Goal: Entertainment & Leisure: Browse casually

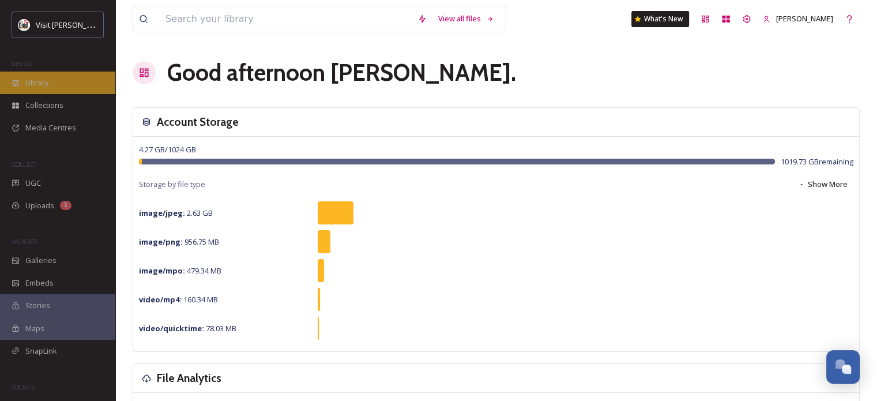
click at [39, 84] on span "Library" at bounding box center [36, 82] width 23 height 11
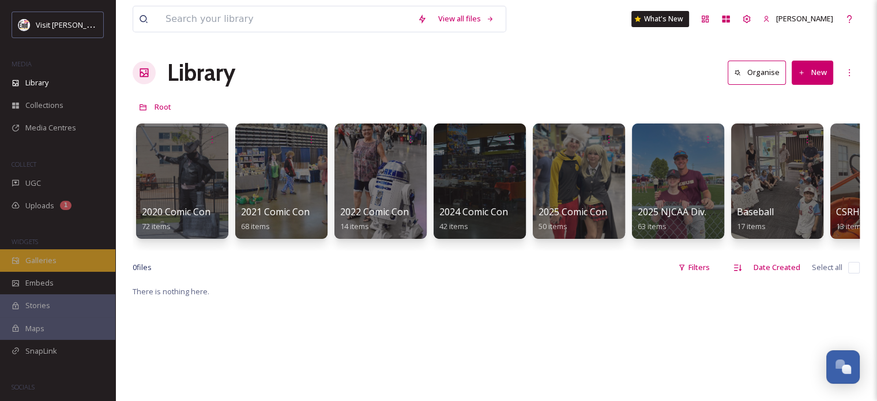
click at [33, 261] on span "Galleries" at bounding box center [40, 260] width 31 height 11
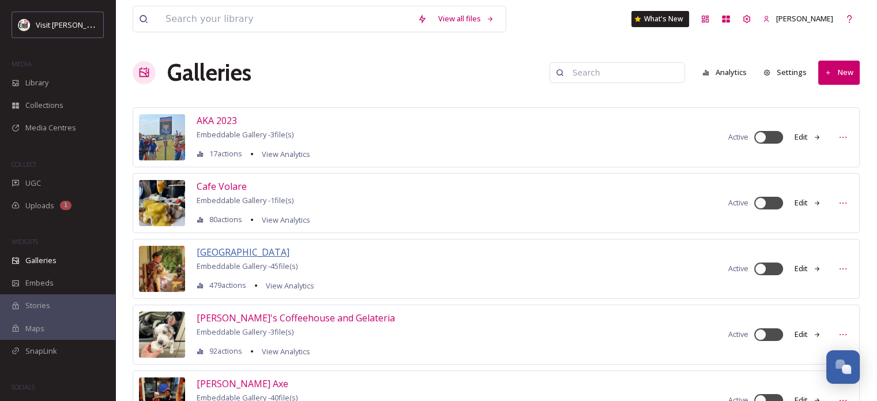
click at [290, 249] on span "[GEOGRAPHIC_DATA]" at bounding box center [243, 252] width 93 height 13
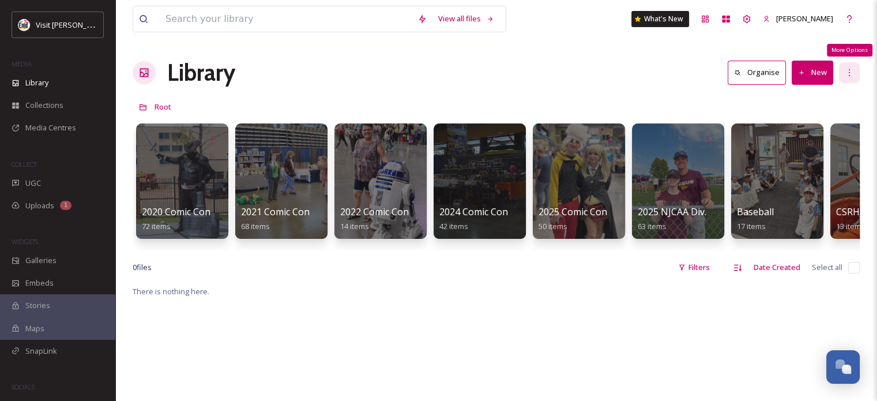
click at [847, 71] on icon at bounding box center [849, 72] width 9 height 9
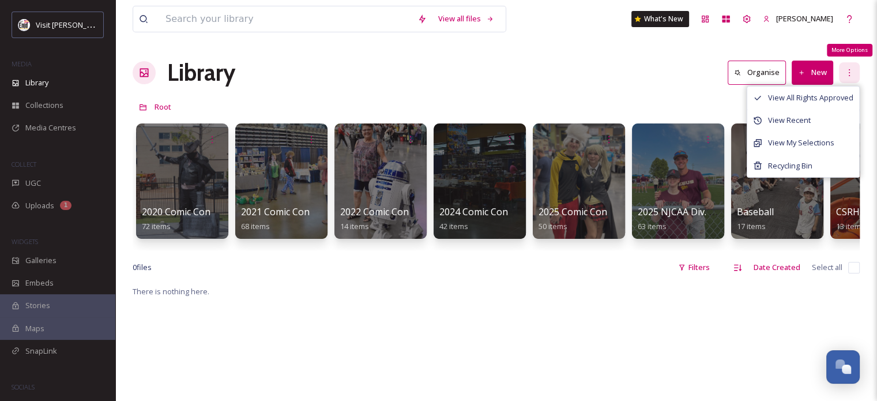
click at [847, 71] on icon at bounding box center [849, 72] width 9 height 9
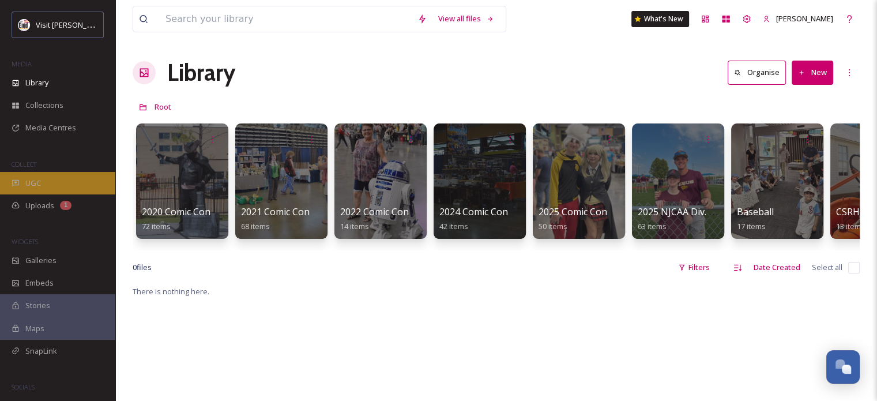
click at [42, 177] on div "UGC" at bounding box center [57, 183] width 115 height 22
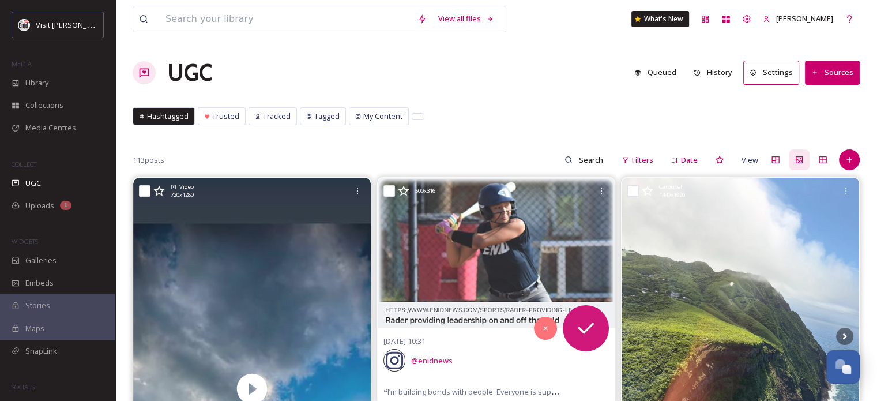
click at [835, 74] on button "Sources" at bounding box center [832, 73] width 55 height 24
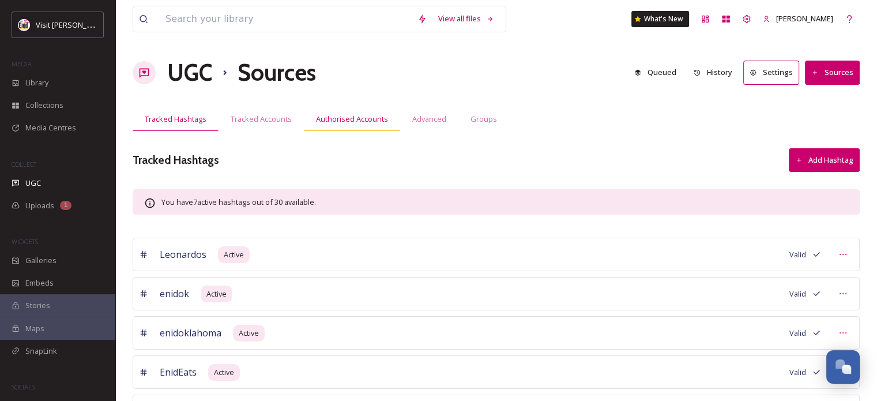
click at [325, 117] on span "Authorised Accounts" at bounding box center [352, 119] width 72 height 11
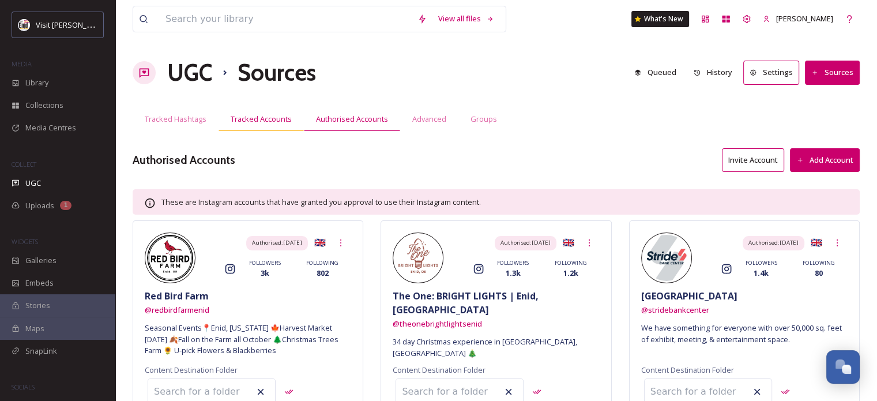
click at [252, 118] on span "Tracked Accounts" at bounding box center [261, 119] width 61 height 11
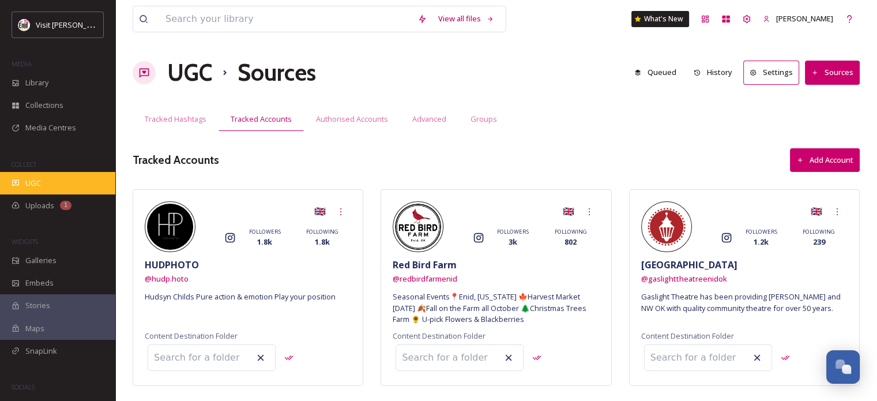
click at [37, 183] on span "UGC" at bounding box center [33, 183] width 16 height 11
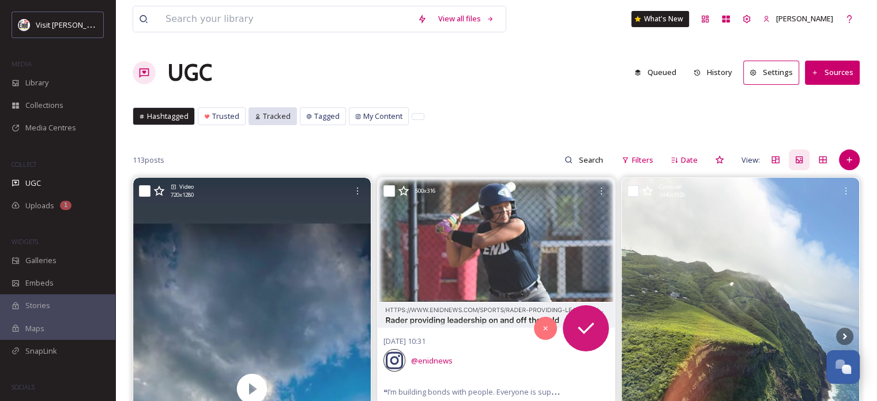
click at [271, 117] on span "Tracked" at bounding box center [277, 116] width 28 height 11
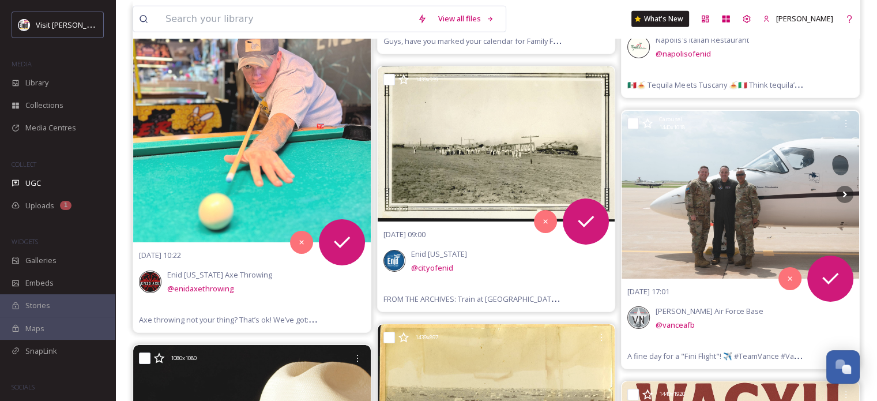
scroll to position [233, 0]
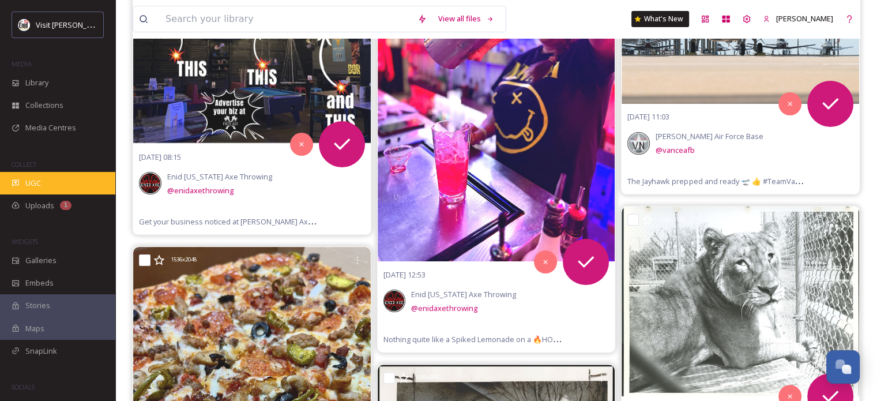
click at [31, 183] on span "UGC" at bounding box center [33, 183] width 16 height 11
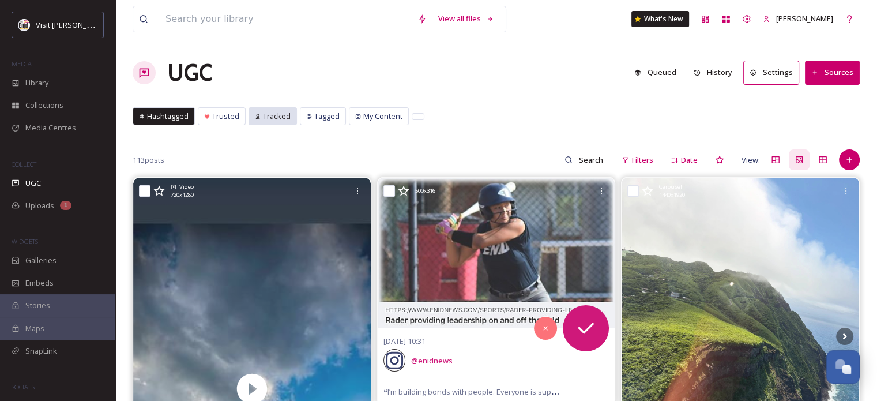
click at [272, 118] on span "Tracked" at bounding box center [277, 116] width 28 height 11
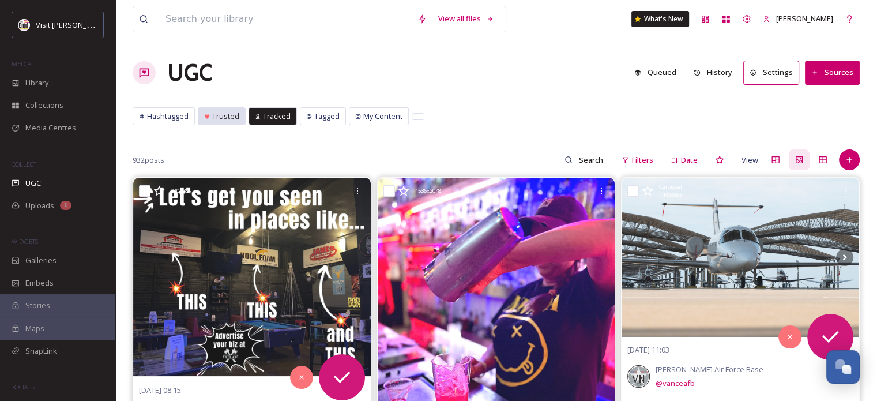
click at [221, 119] on span "Trusted" at bounding box center [225, 116] width 27 height 11
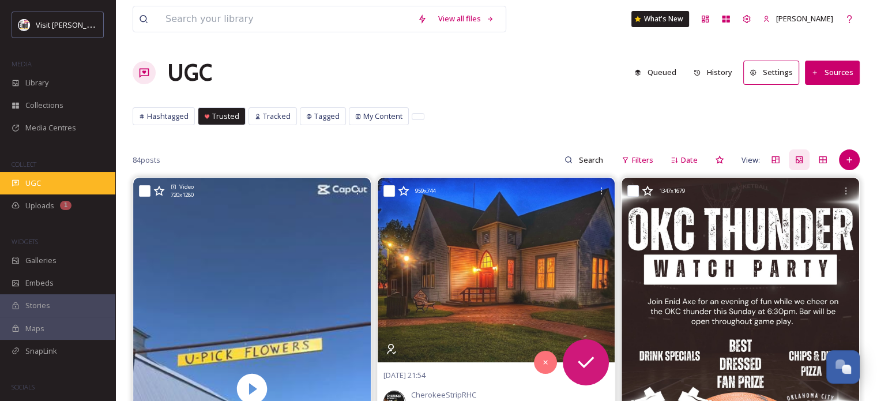
click at [27, 179] on span "UGC" at bounding box center [33, 183] width 16 height 11
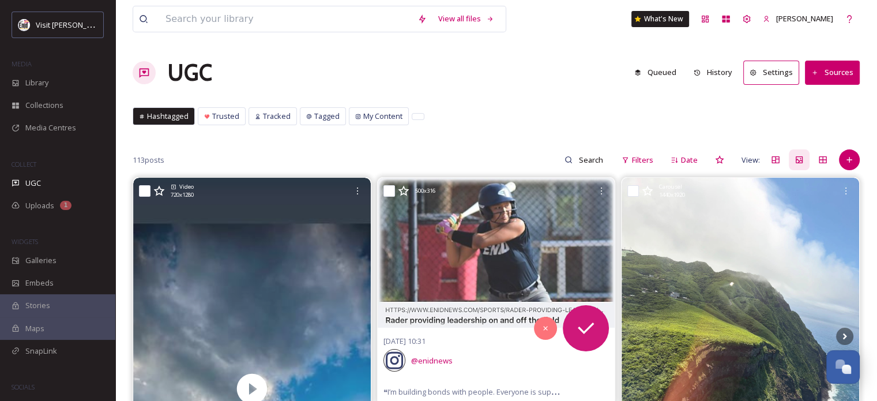
click at [831, 71] on button "Sources" at bounding box center [832, 73] width 55 height 24
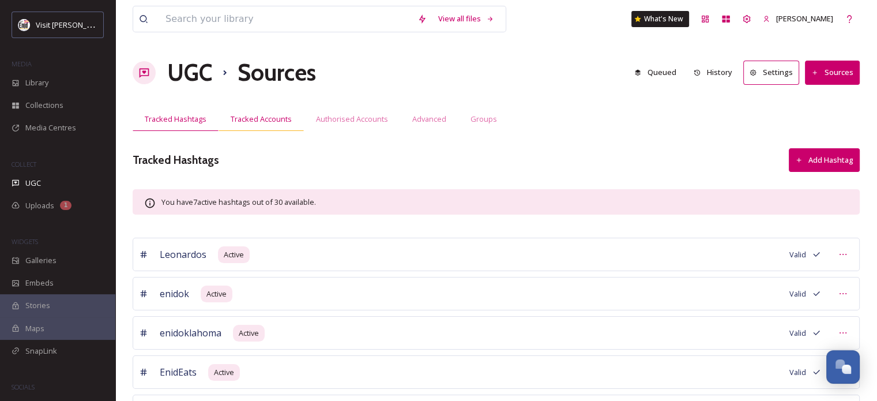
click at [258, 117] on span "Tracked Accounts" at bounding box center [261, 119] width 61 height 11
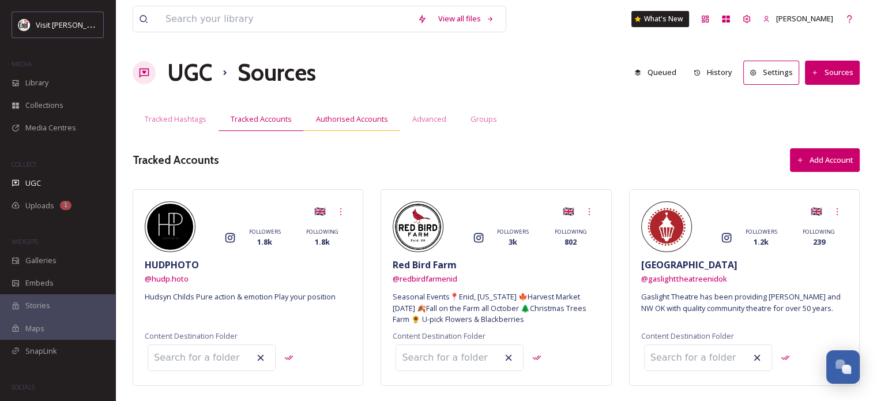
click at [328, 117] on span "Authorised Accounts" at bounding box center [352, 119] width 72 height 11
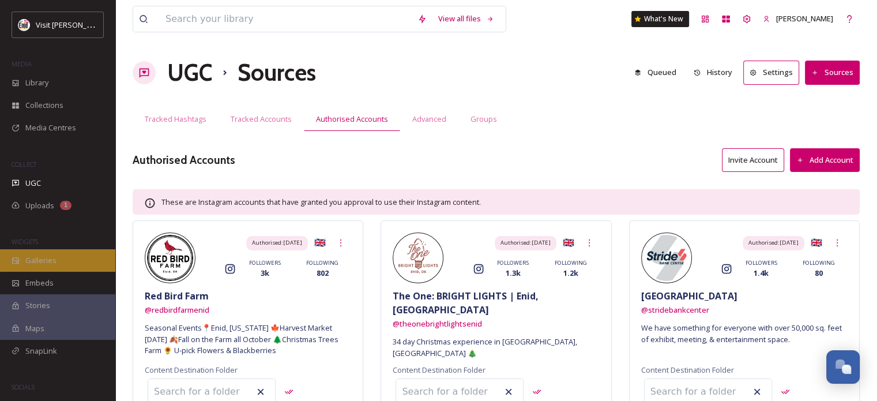
click at [37, 260] on span "Galleries" at bounding box center [40, 260] width 31 height 11
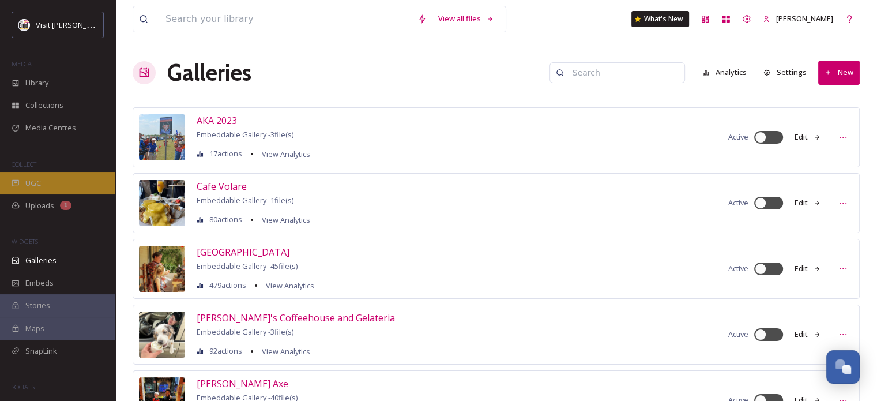
click at [28, 186] on span "UGC" at bounding box center [33, 183] width 16 height 11
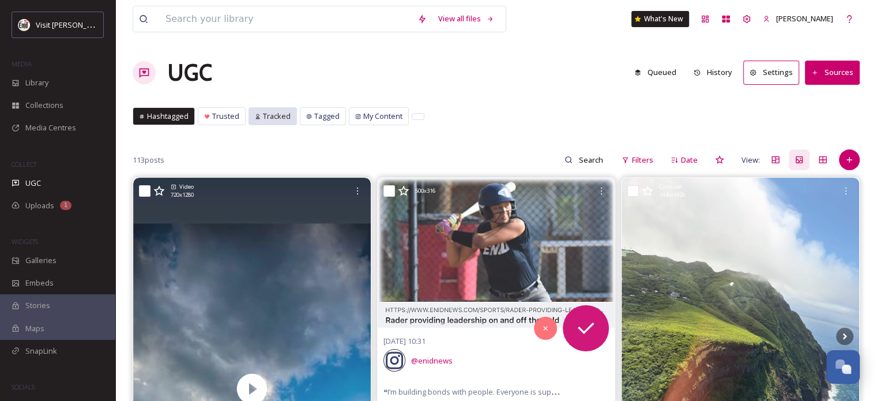
click at [265, 119] on span "Tracked" at bounding box center [277, 116] width 28 height 11
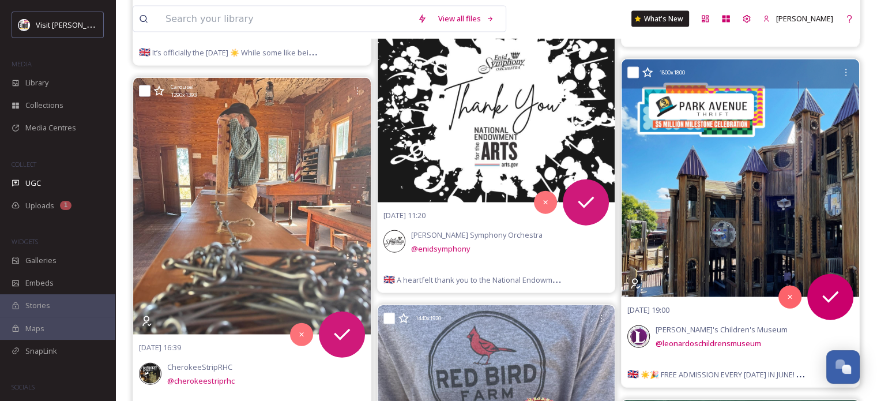
scroll to position [11362, 0]
click at [736, 187] on img at bounding box center [741, 178] width 238 height 238
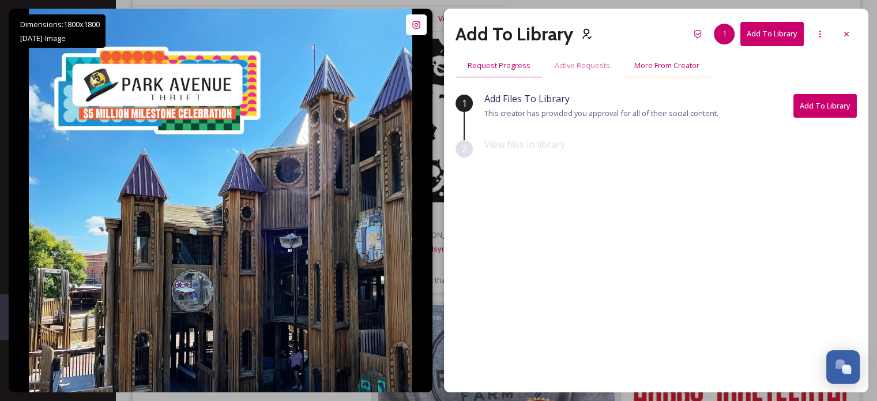
click at [647, 65] on span "More From Creator" at bounding box center [666, 65] width 65 height 11
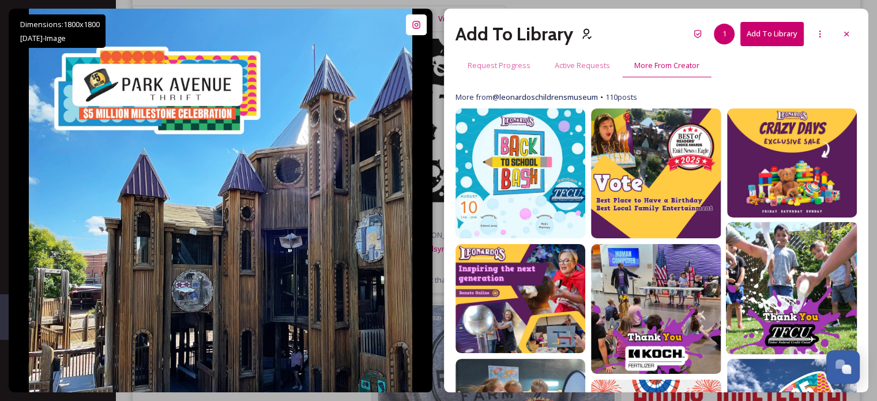
click at [775, 247] on img at bounding box center [792, 288] width 133 height 133
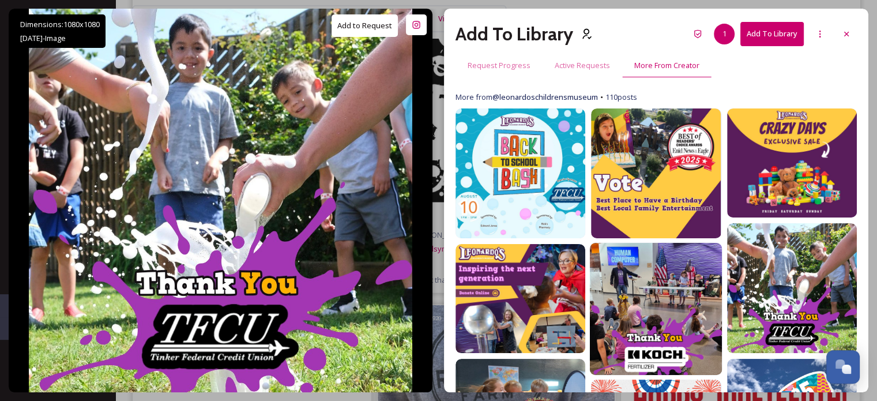
click at [626, 281] on img at bounding box center [656, 309] width 133 height 133
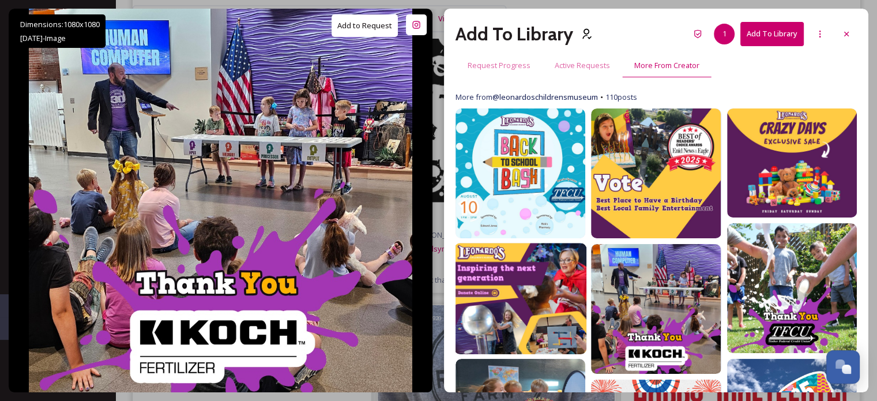
click at [516, 274] on img at bounding box center [520, 298] width 133 height 111
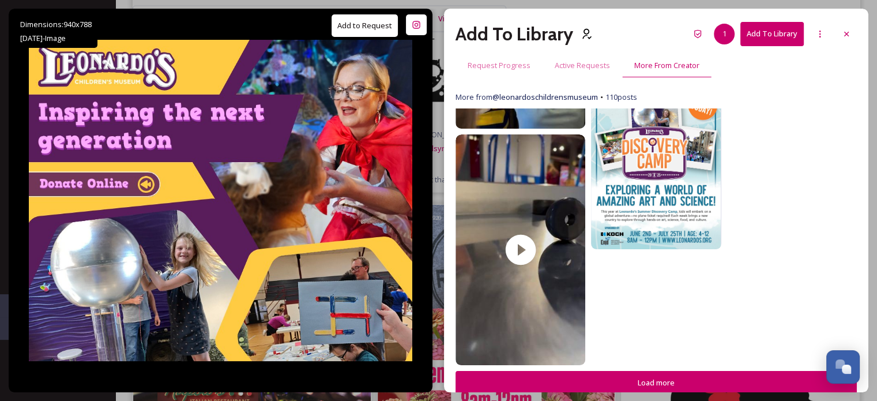
scroll to position [11535, 0]
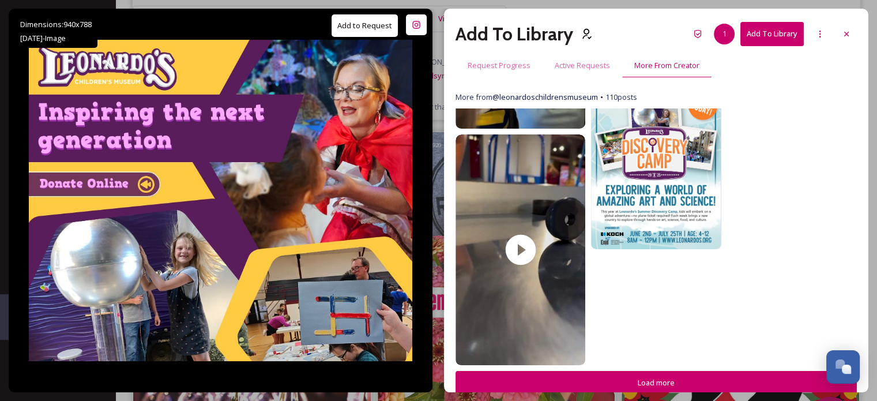
click at [674, 375] on button "Load more" at bounding box center [656, 383] width 401 height 24
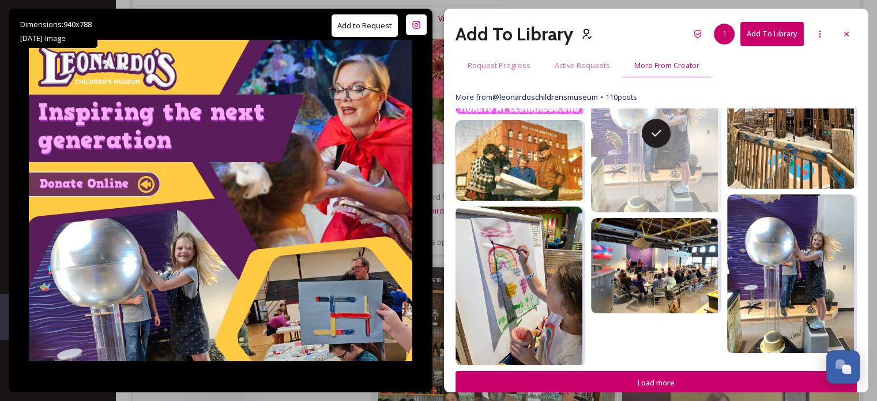
scroll to position [11823, 0]
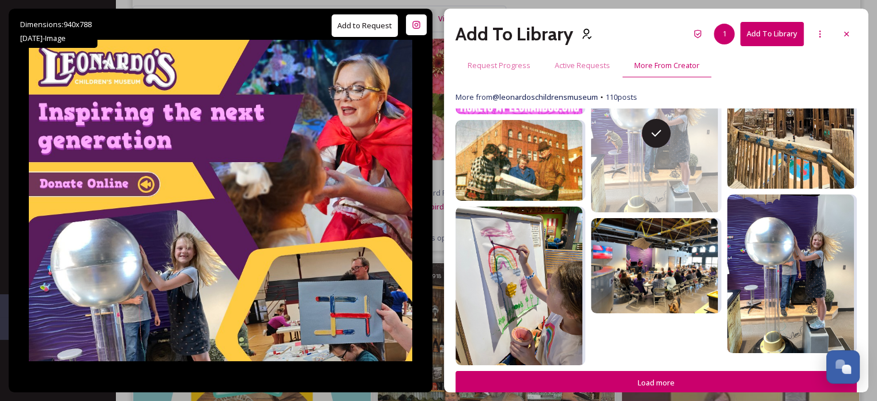
click at [696, 379] on button "Load more" at bounding box center [656, 383] width 401 height 24
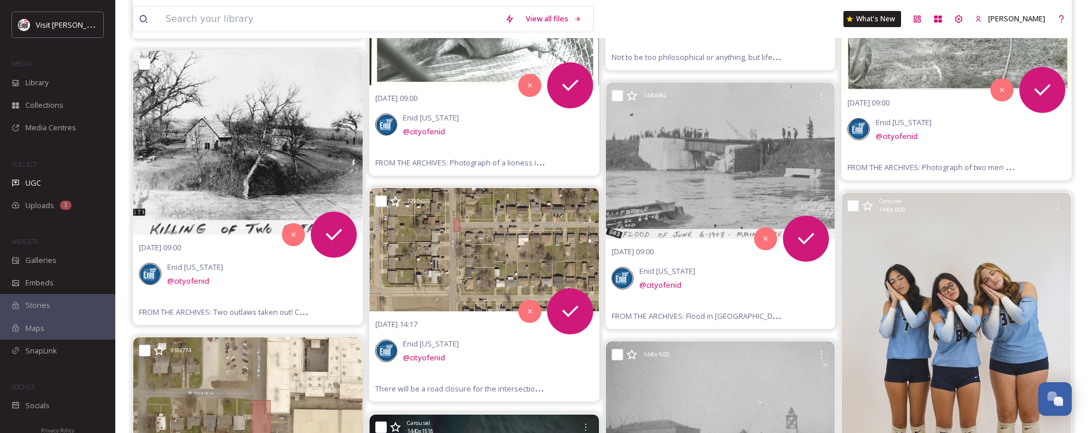
scroll to position [0, 0]
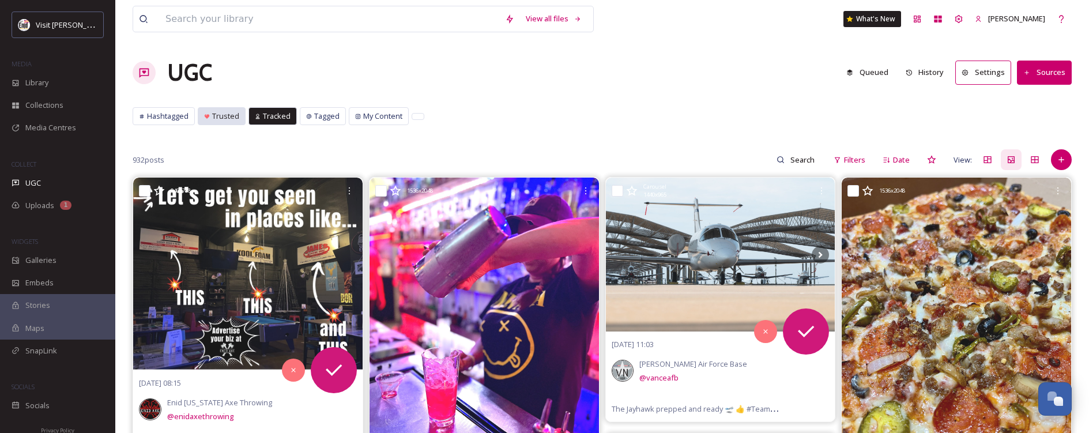
click at [222, 113] on span "Trusted" at bounding box center [225, 116] width 27 height 11
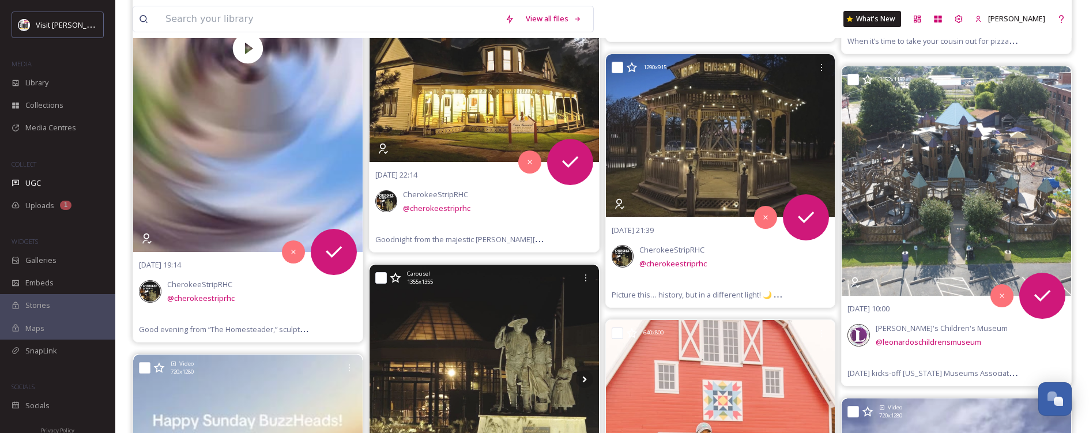
scroll to position [865, 0]
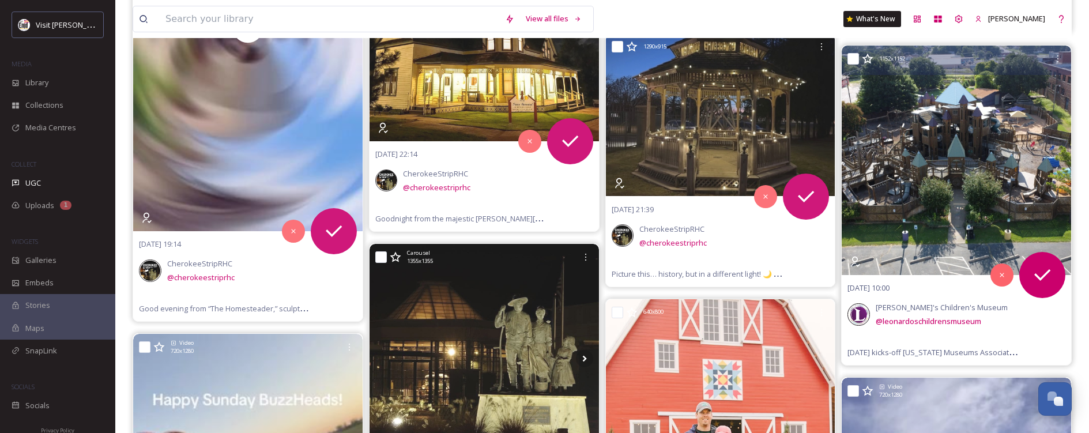
click at [885, 153] on img at bounding box center [957, 161] width 230 height 230
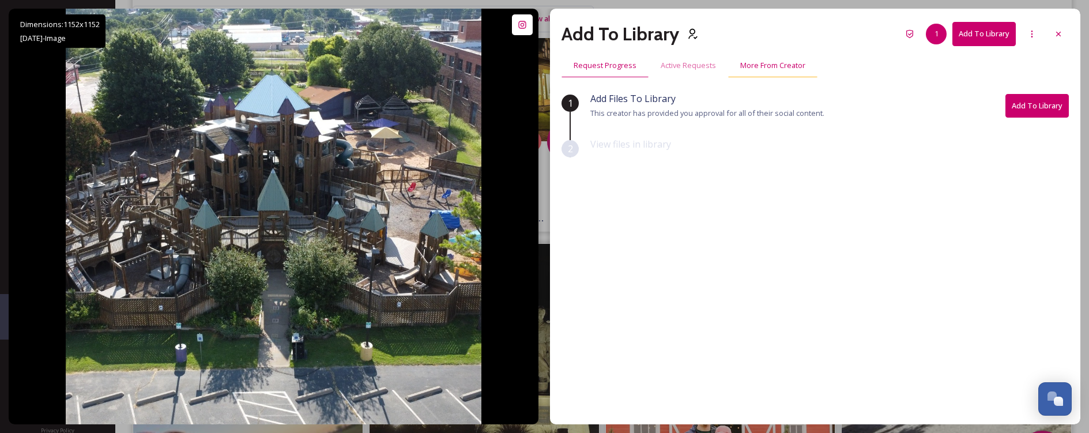
click at [768, 68] on span "More From Creator" at bounding box center [773, 65] width 65 height 11
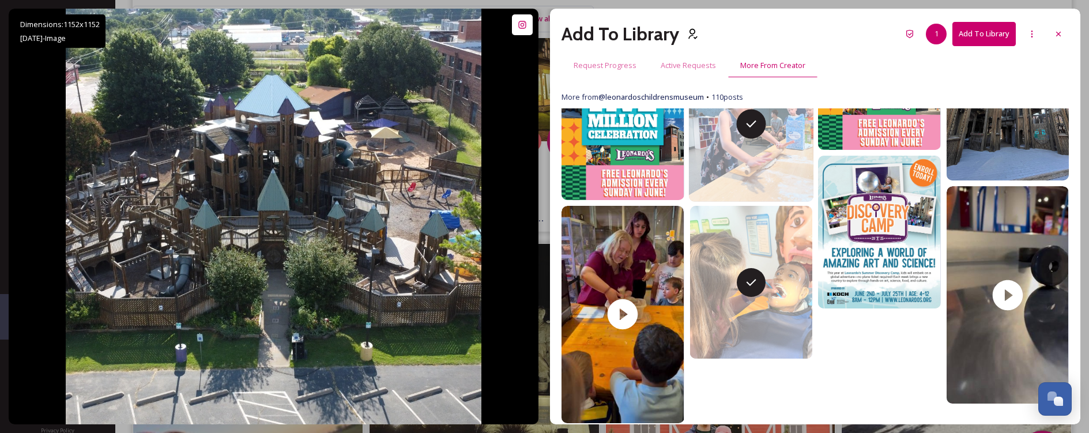
scroll to position [502, 0]
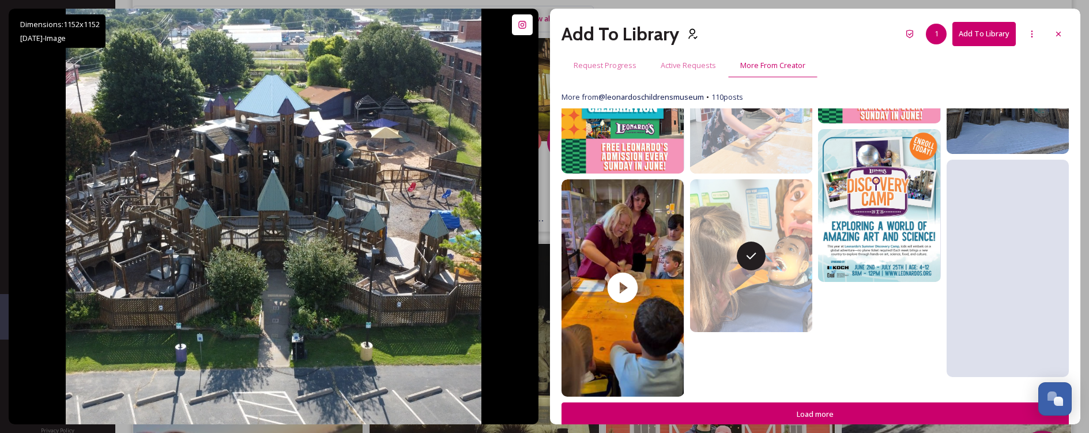
click at [822, 400] on button "Load more" at bounding box center [816, 415] width 508 height 24
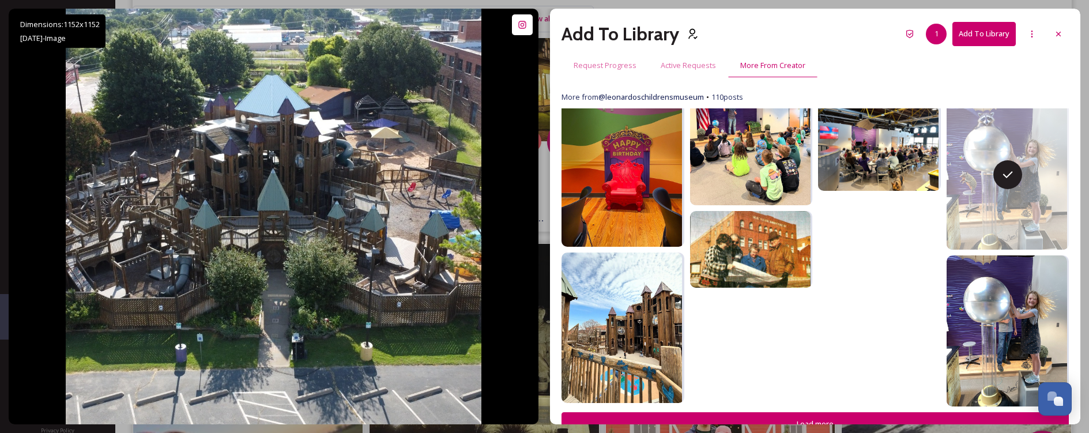
scroll to position [1204, 0]
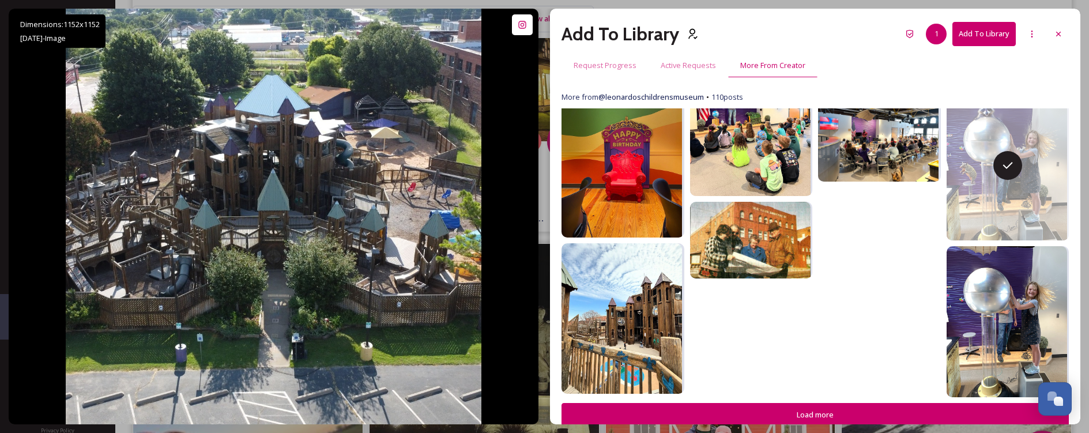
click at [844, 400] on button "Load more" at bounding box center [816, 415] width 508 height 24
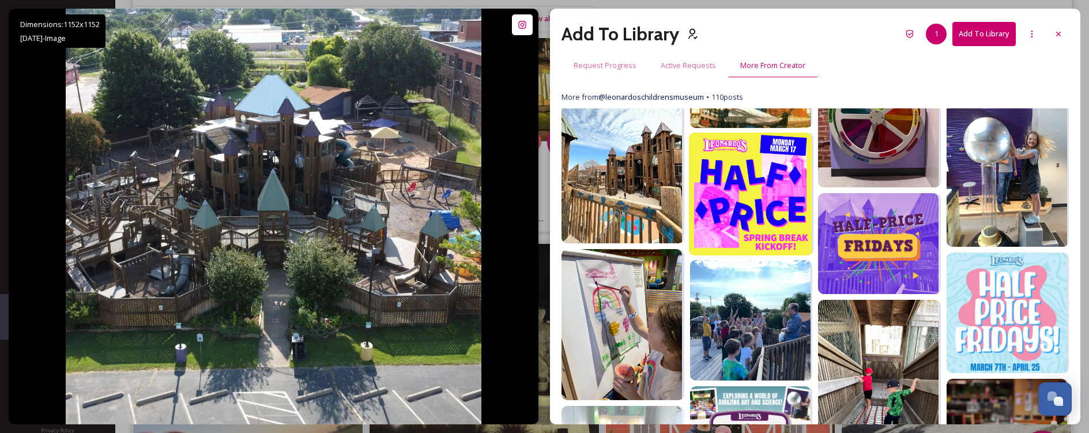
scroll to position [1435, 0]
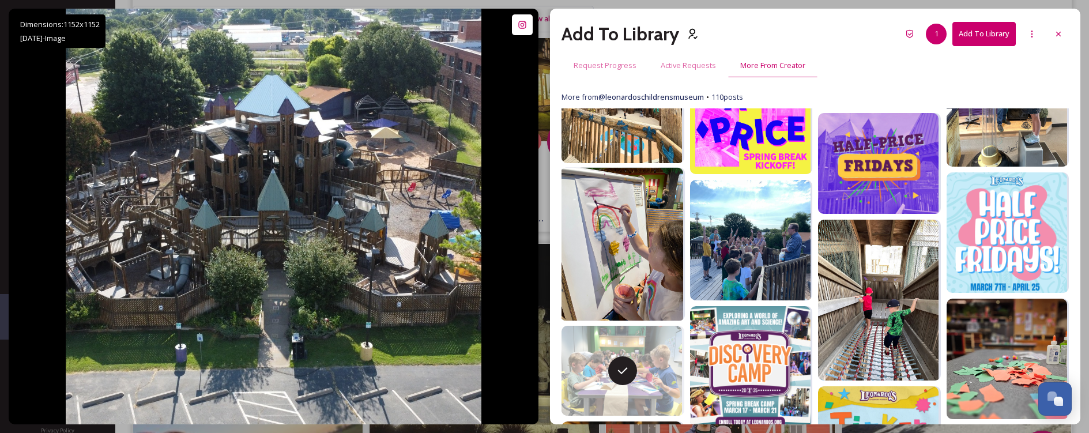
click at [615, 233] on img at bounding box center [622, 244] width 123 height 153
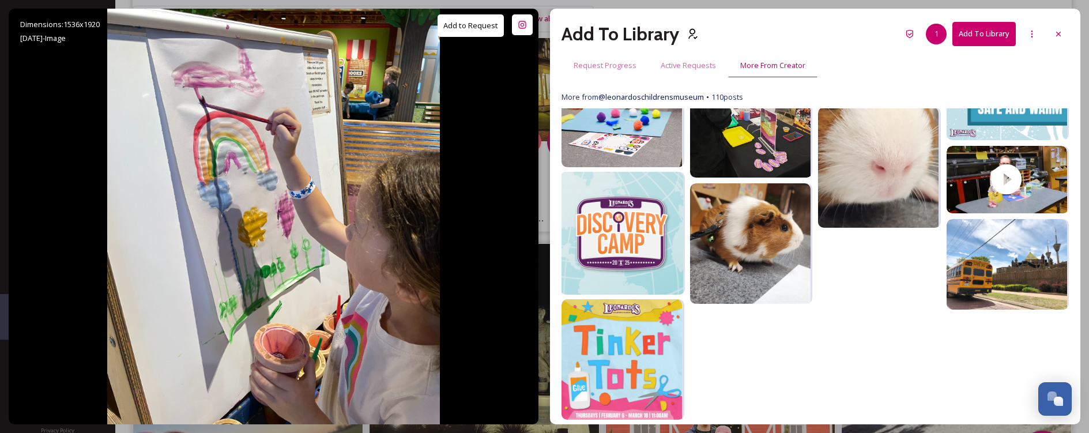
scroll to position [1863, 0]
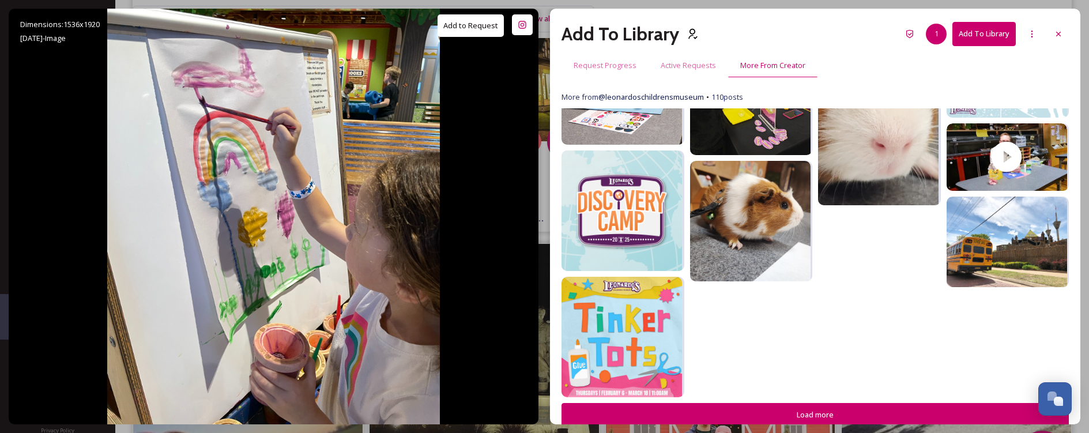
click at [822, 400] on button "Load more" at bounding box center [816, 415] width 508 height 24
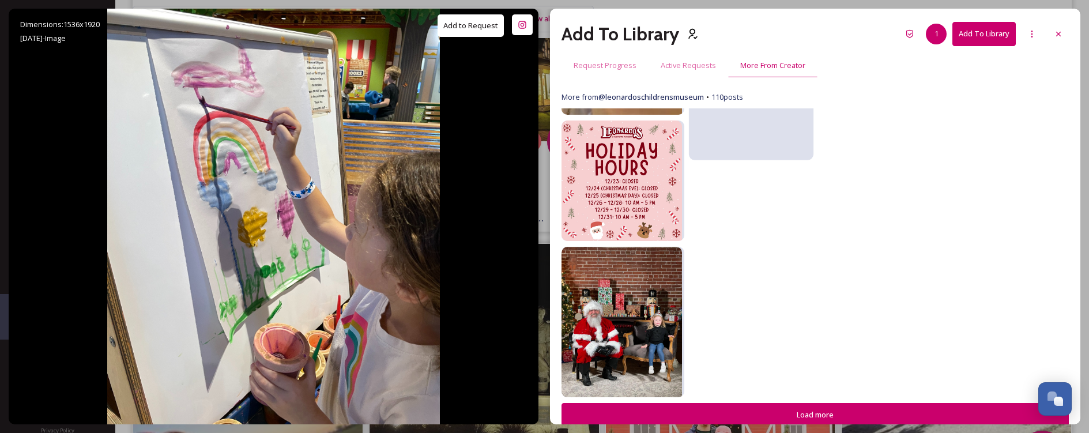
scroll to position [2742, 0]
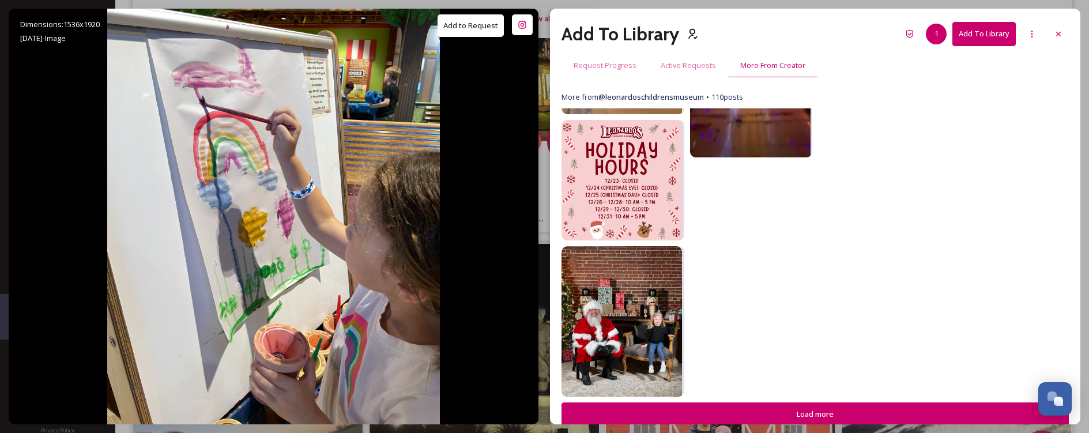
click at [866, 400] on button "Load more" at bounding box center [816, 415] width 508 height 24
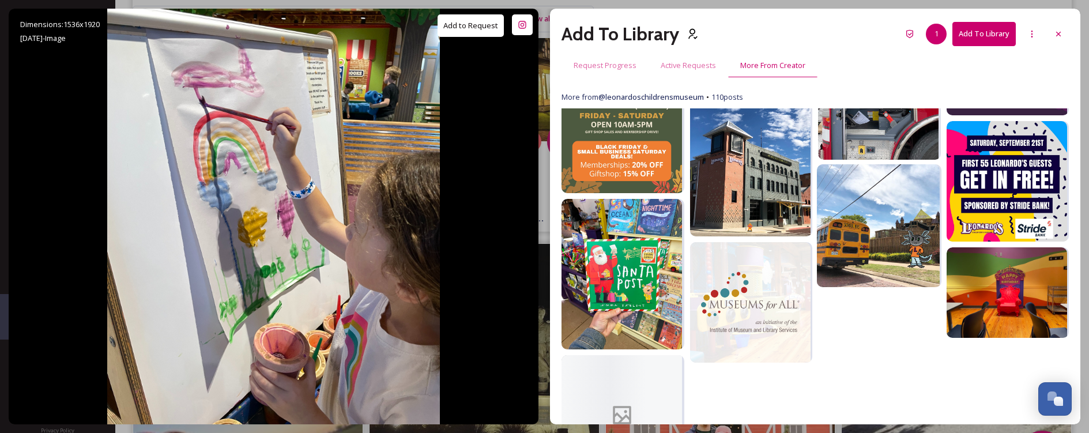
scroll to position [3319, 0]
